Goal: Information Seeking & Learning: Learn about a topic

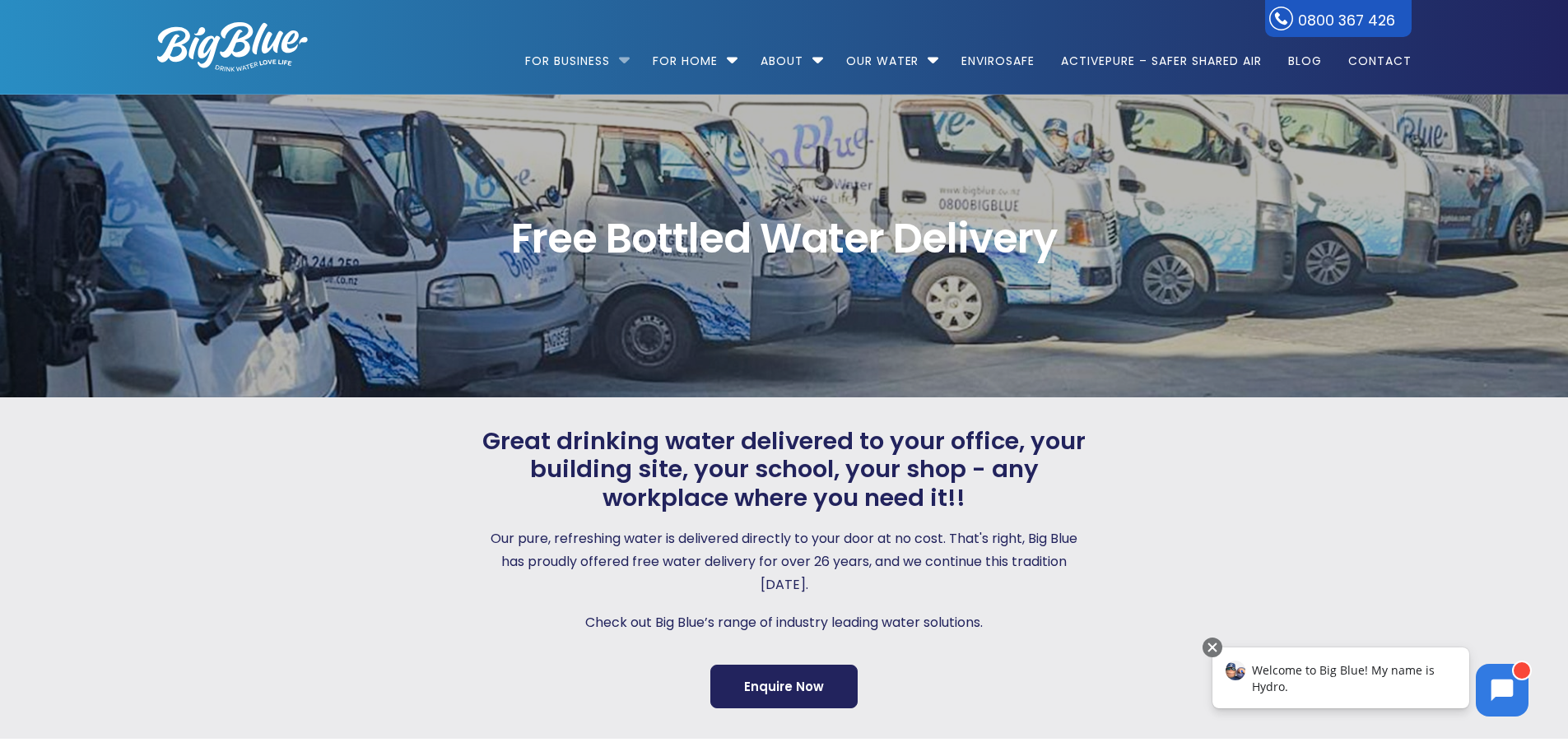
click at [619, 58] on li "For Business Bottled Water Delivery Plumbed in Water Coolers Fill Your Own Cool…" at bounding box center [582, 54] width 112 height 94
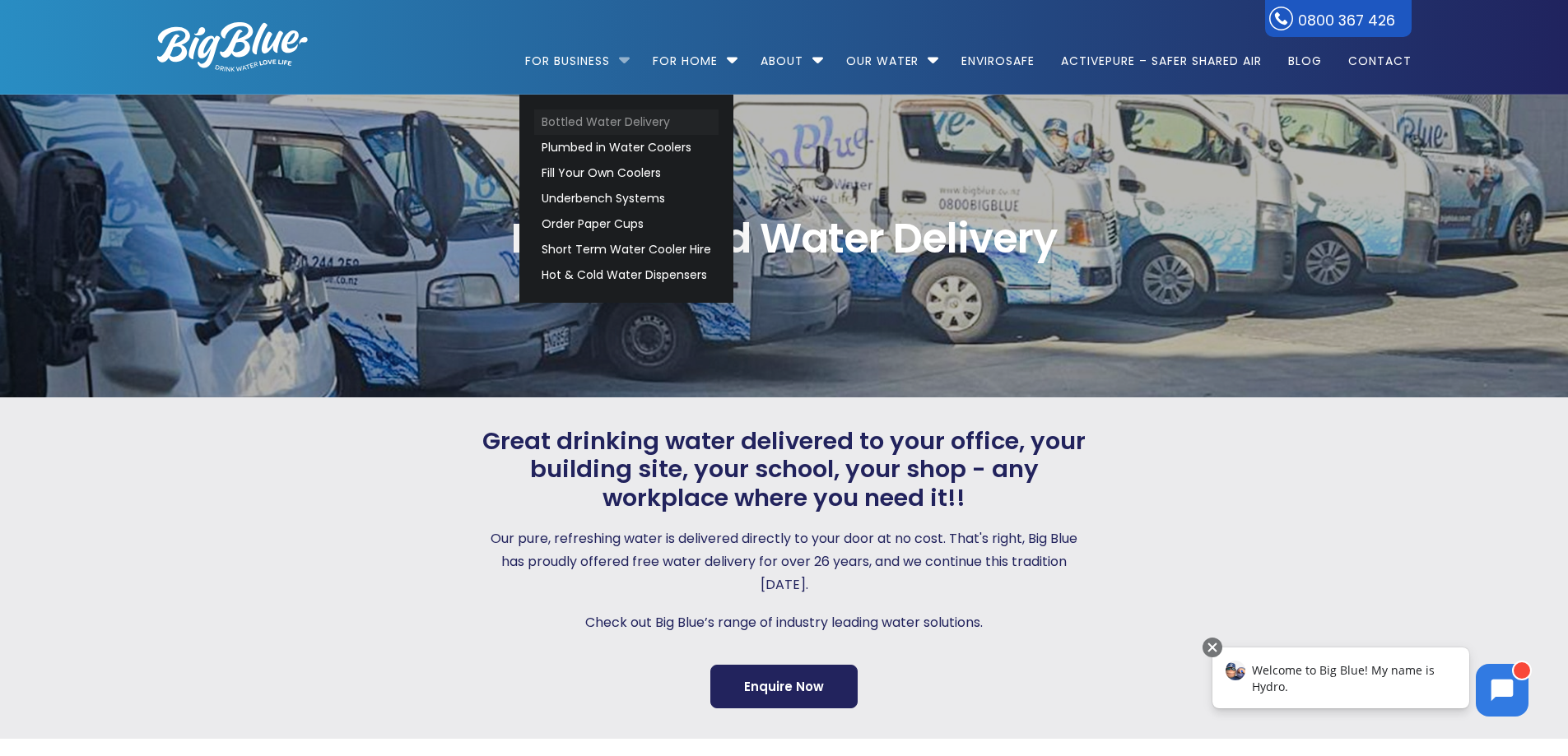
click at [559, 123] on link "Bottled Water Delivery" at bounding box center [626, 123] width 185 height 26
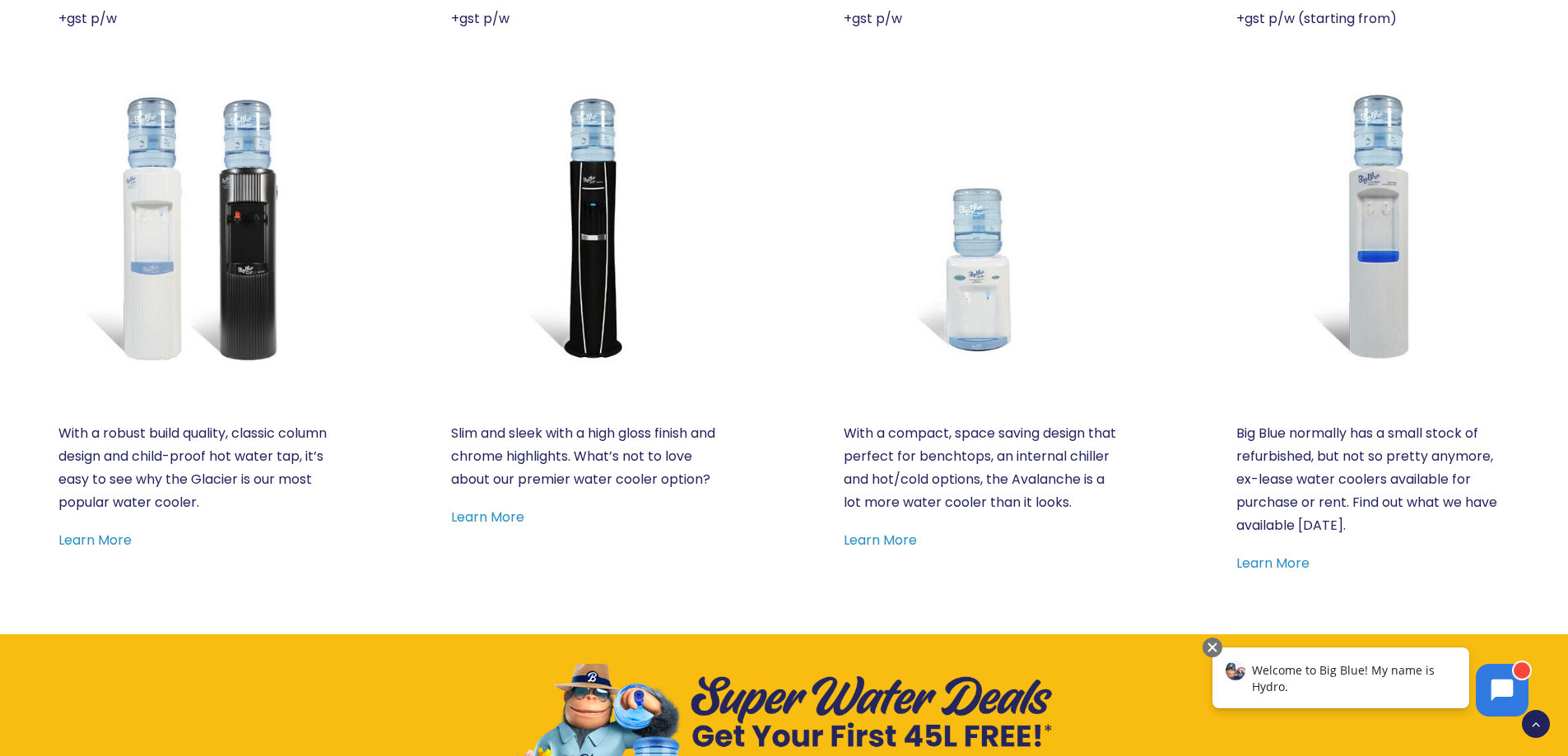
scroll to position [823, 0]
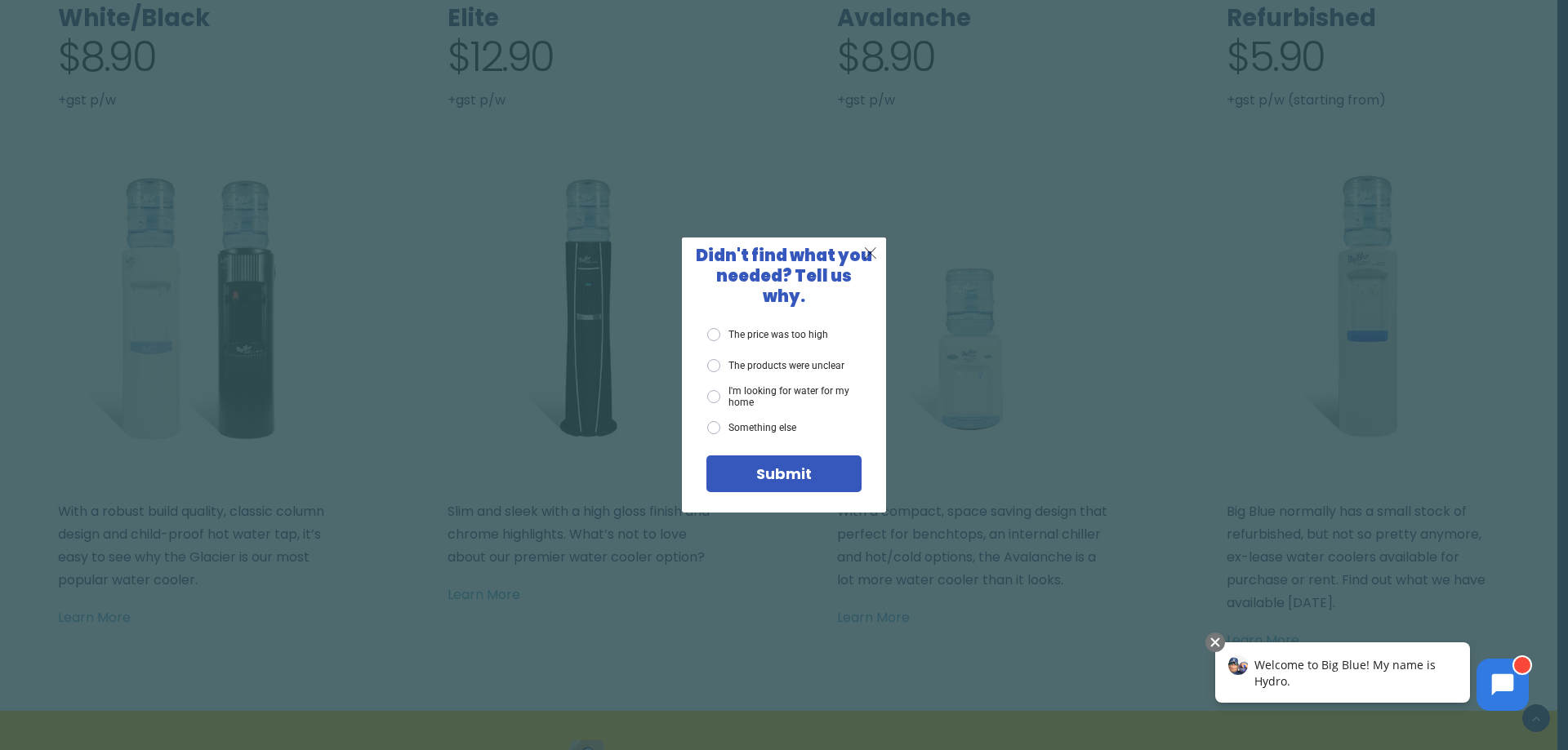
click at [874, 263] on span "X" at bounding box center [870, 253] width 14 height 20
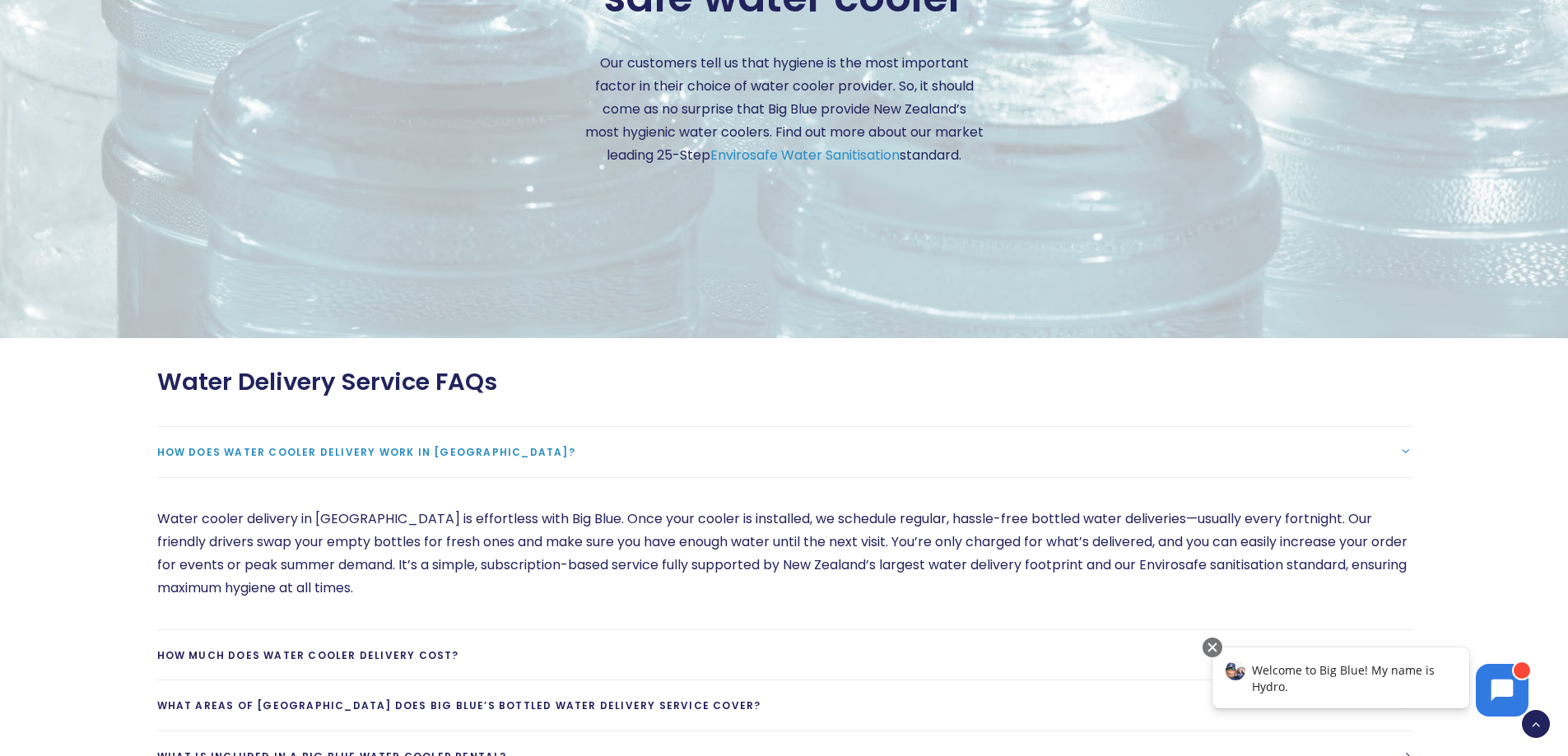
scroll to position [4279, 0]
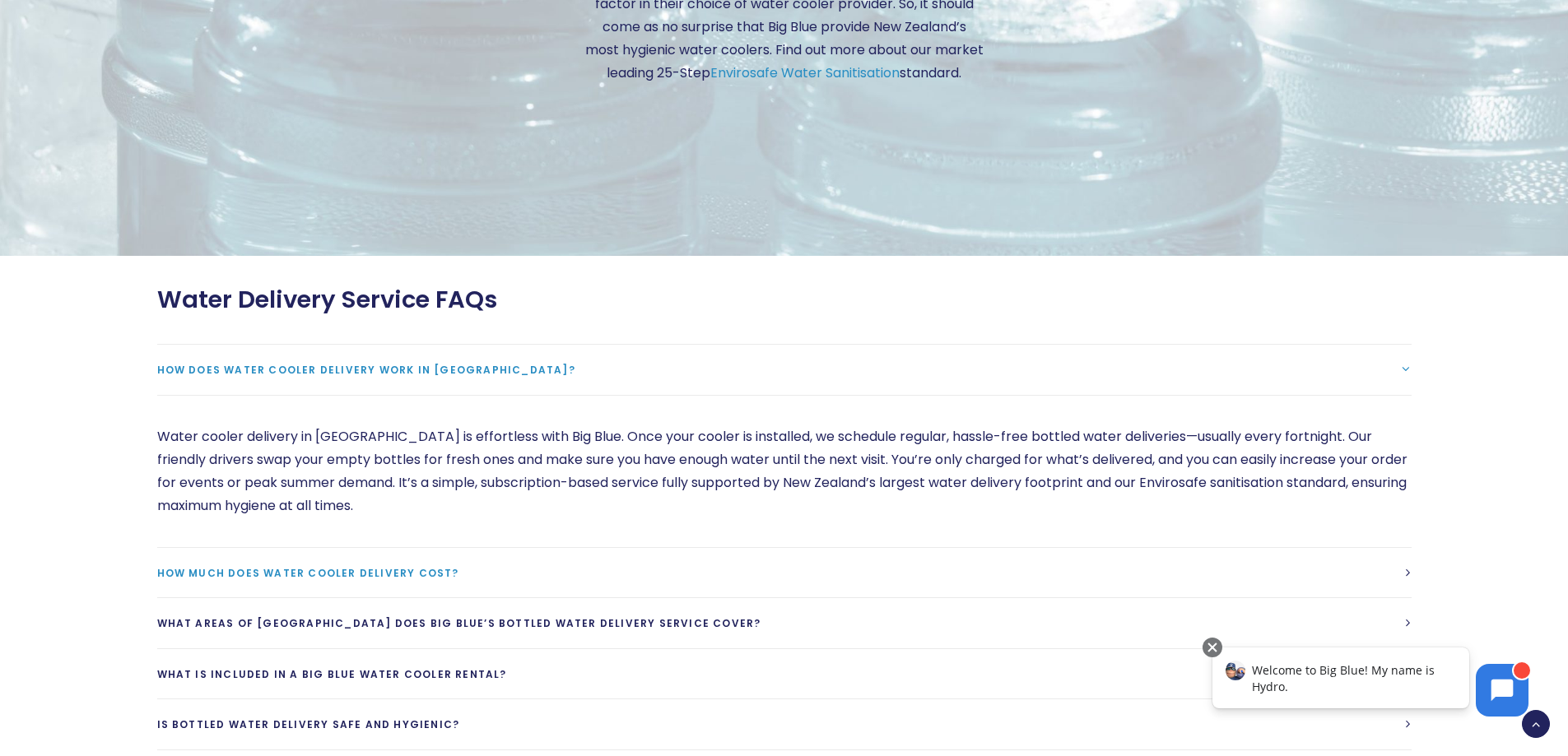
click at [435, 566] on span "How much does water cooler delivery cost?" at bounding box center [308, 573] width 302 height 14
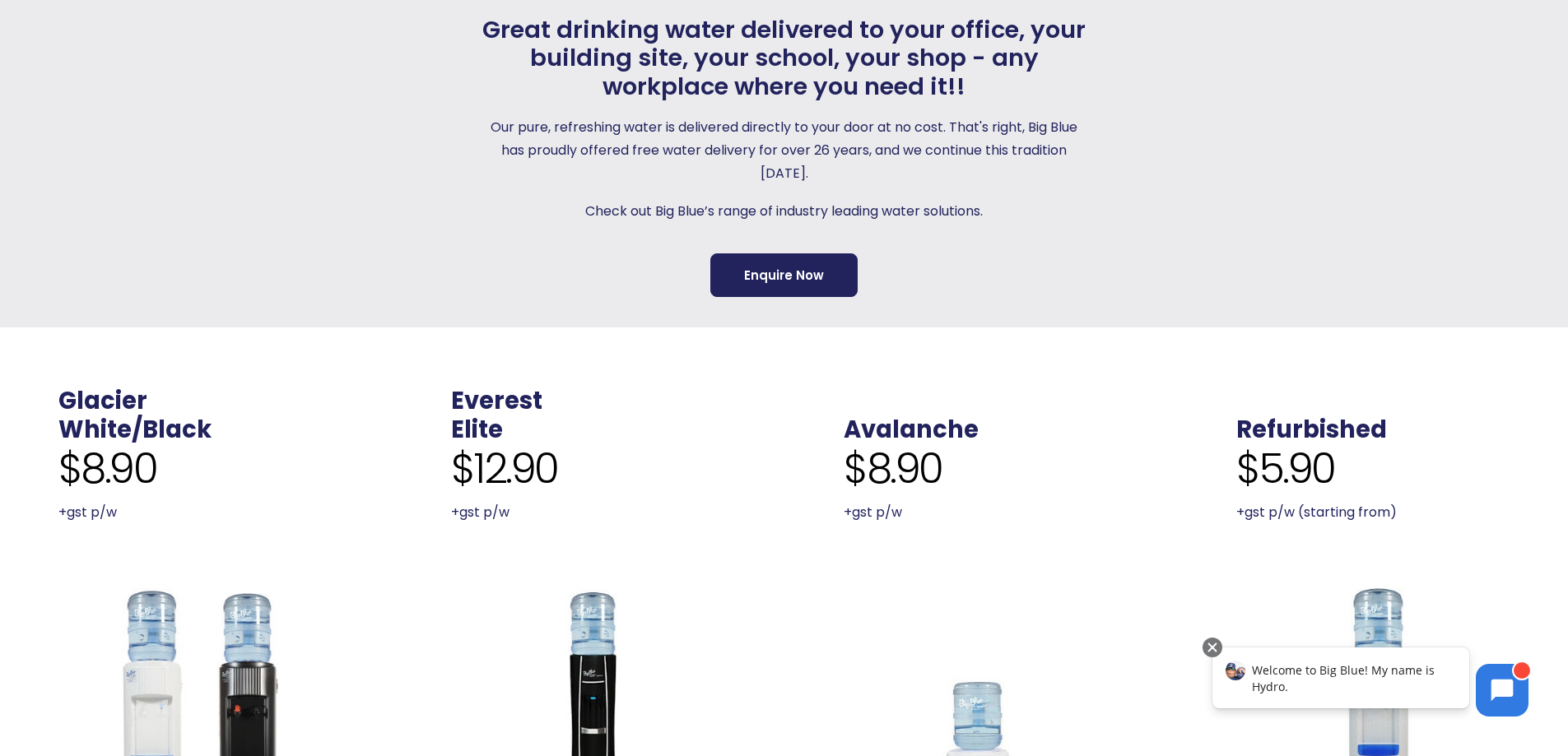
scroll to position [83, 0]
